Goal: Check status: Check status

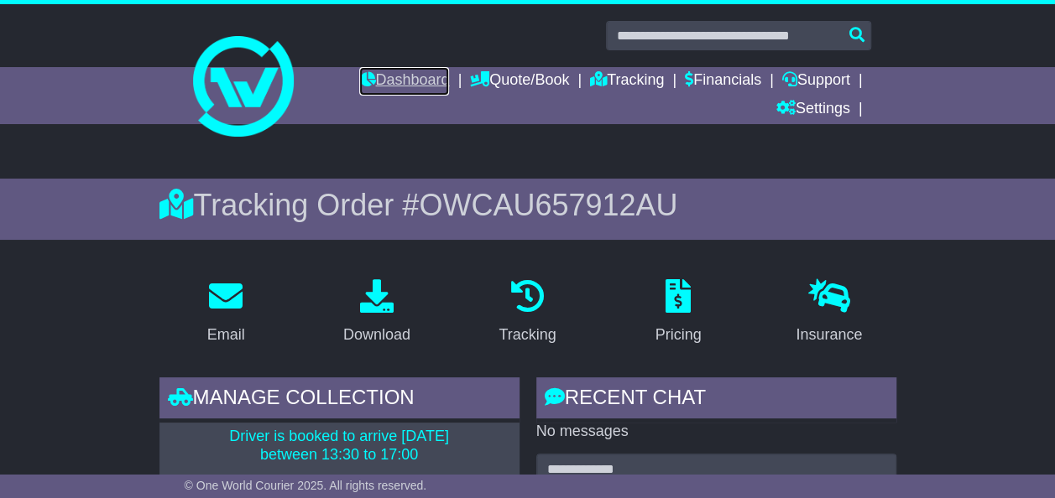
click at [420, 87] on link "Dashboard" at bounding box center [404, 81] width 90 height 29
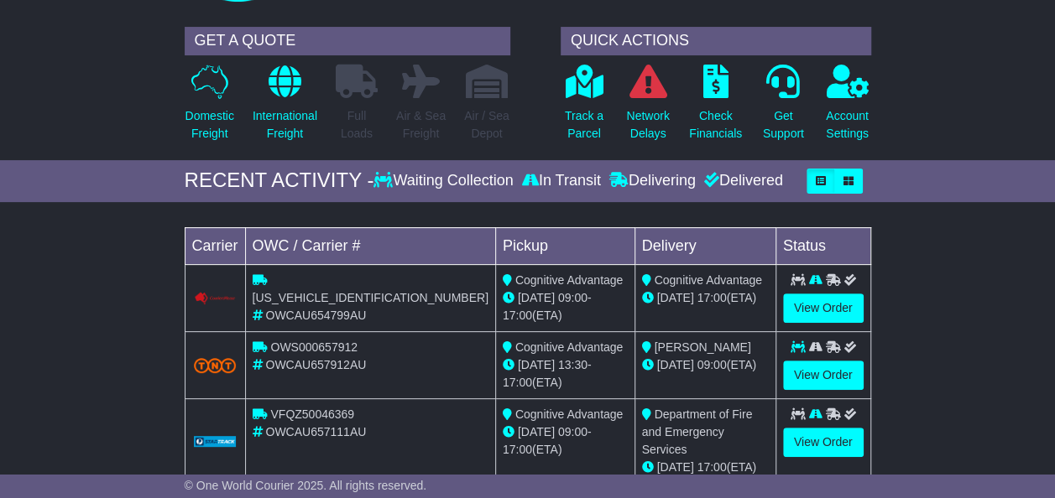
scroll to position [168, 0]
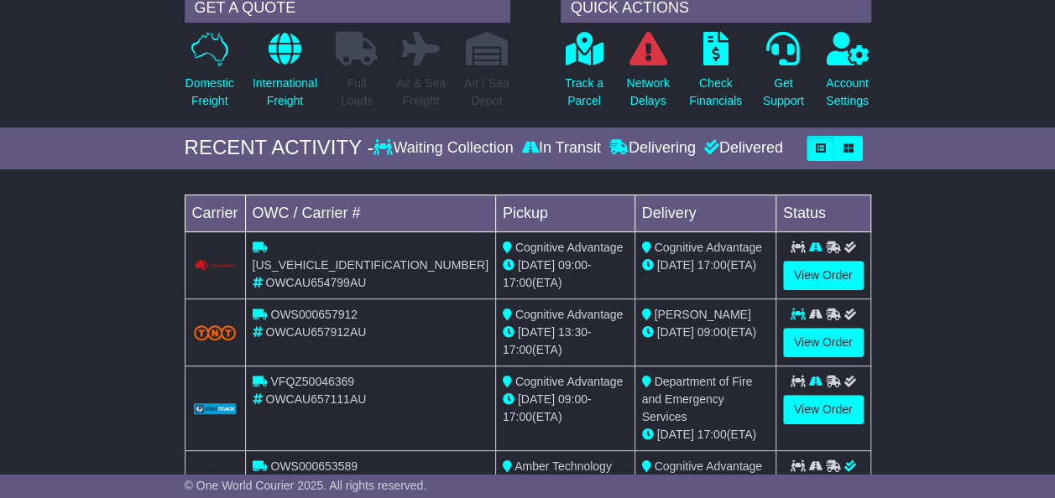
click at [147, 279] on div "Loading... No bookings found Carrier OWC / Carrier # Pickup Delivery Status CPW…" at bounding box center [527, 361] width 1055 height 367
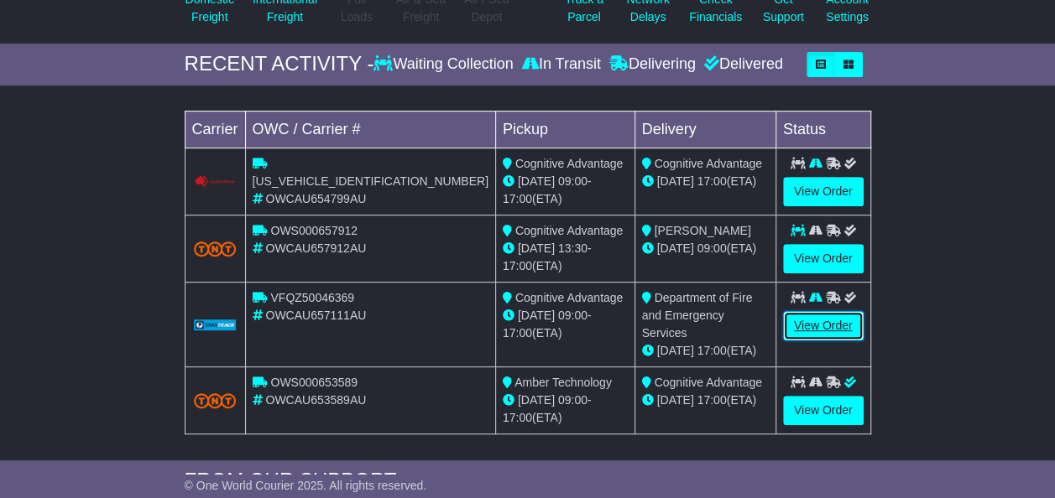
click at [831, 320] on link "View Order" at bounding box center [823, 325] width 81 height 29
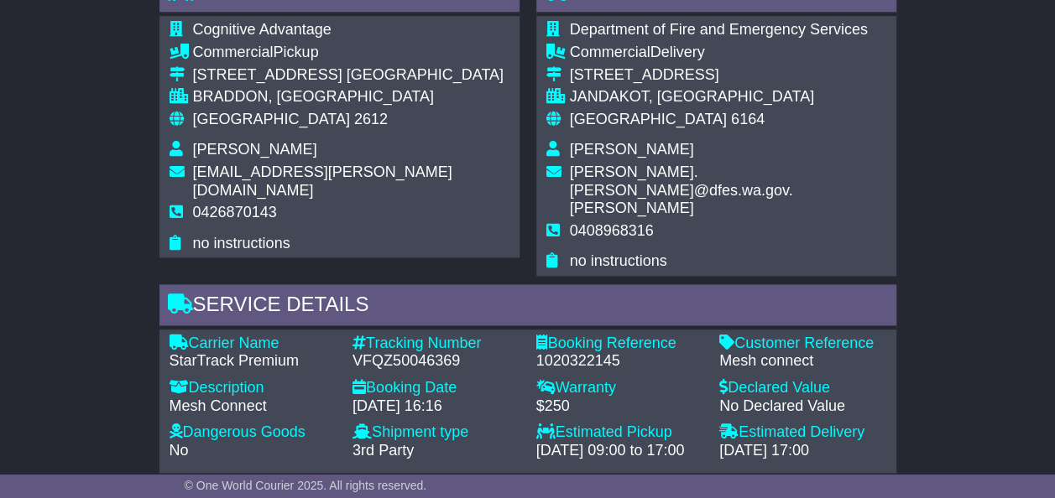
scroll to position [1091, 0]
